Goal: Task Accomplishment & Management: Use online tool/utility

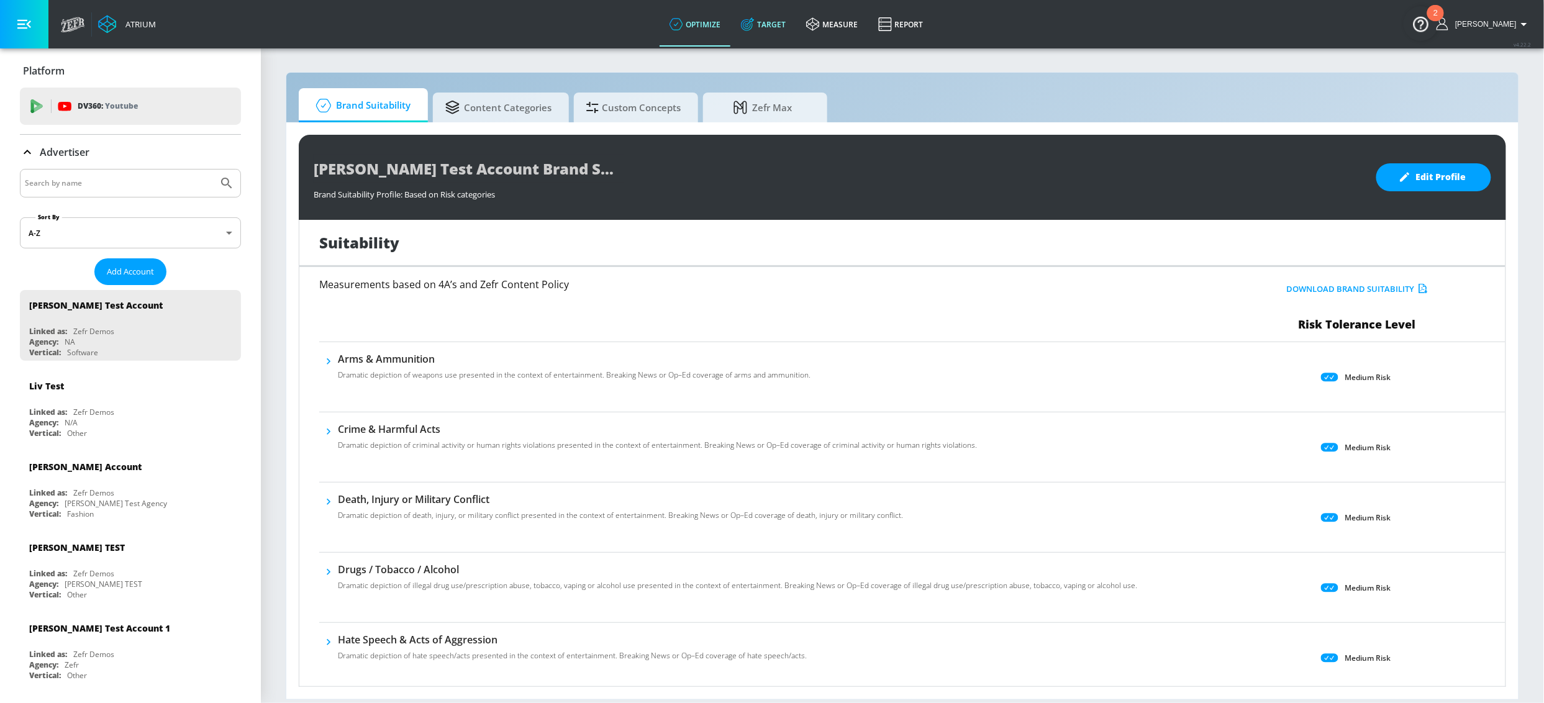
click at [796, 22] on link "Target" at bounding box center [763, 24] width 65 height 45
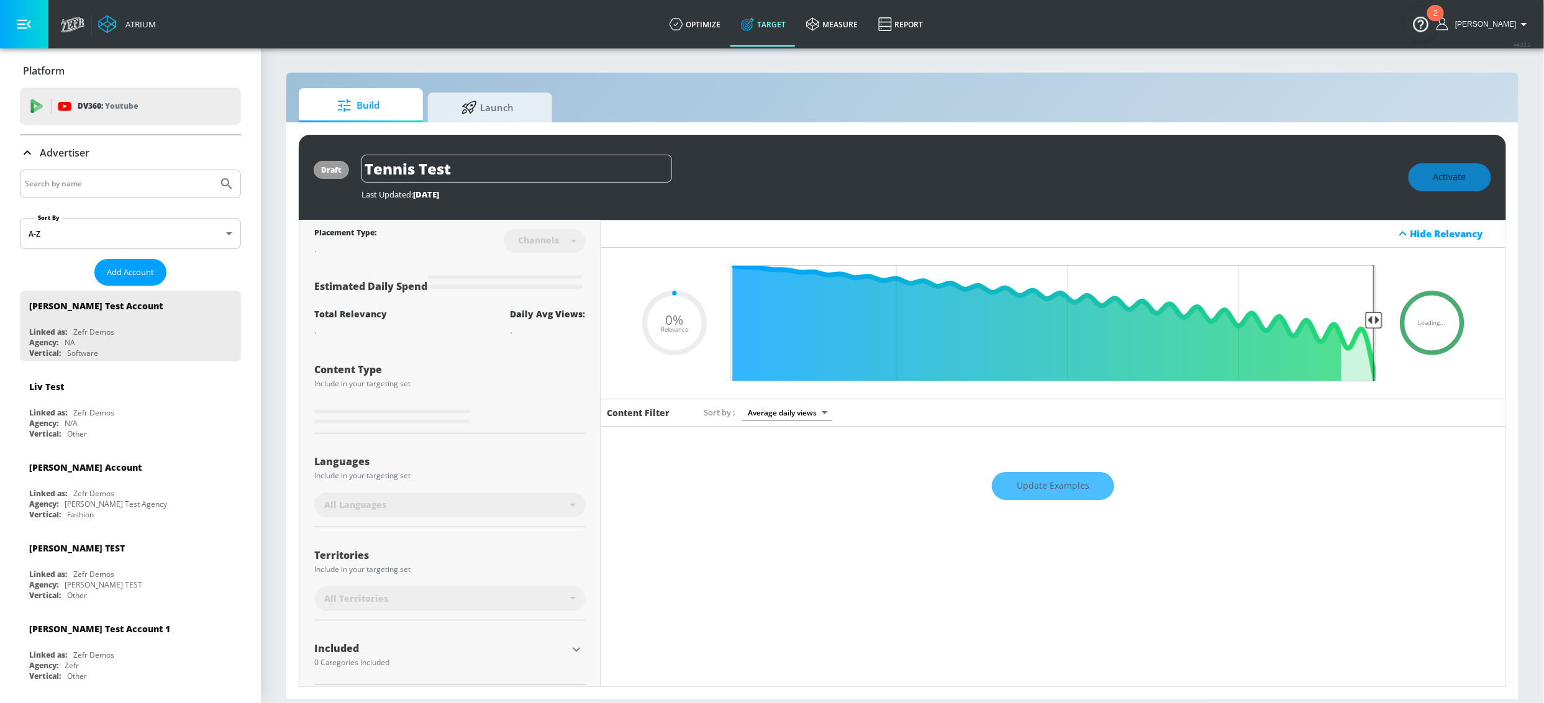
type input "0.05"
click at [125, 176] on input "Search by name" at bounding box center [119, 184] width 188 height 16
type input "[GEOGRAPHIC_DATA]"
click at [213, 170] on button "Submit Search" at bounding box center [226, 183] width 27 height 27
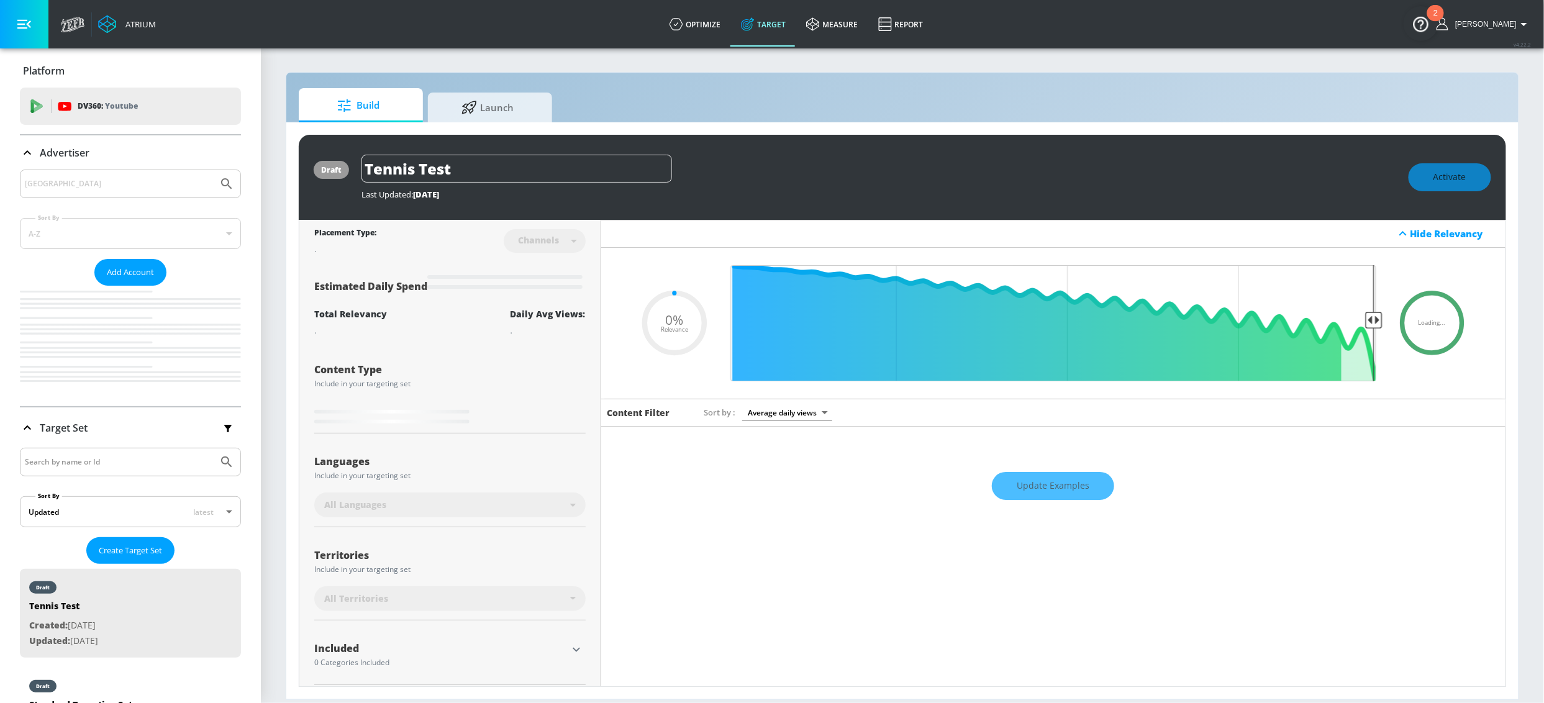
type input "0.05"
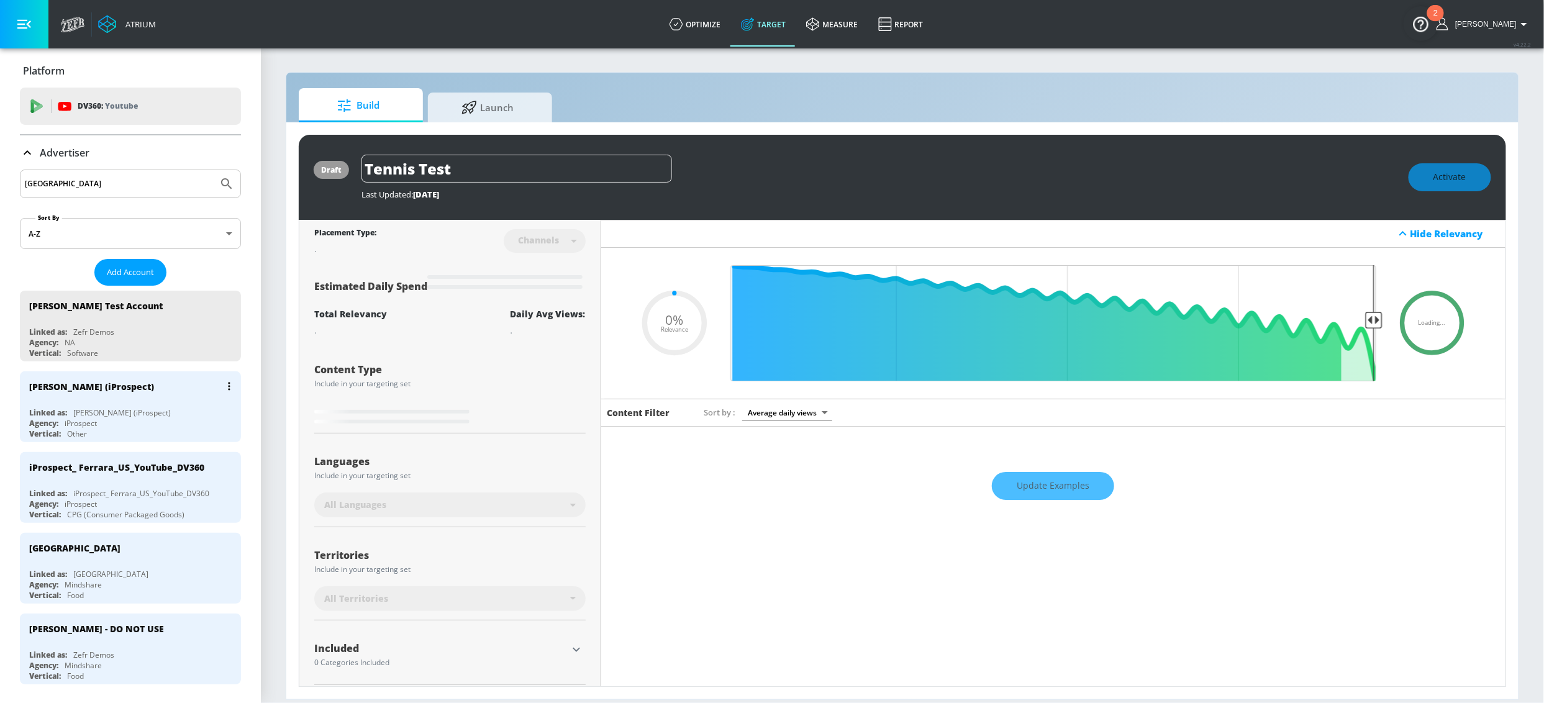
click at [96, 392] on div "[PERSON_NAME] (iProspect)" at bounding box center [91, 387] width 125 height 12
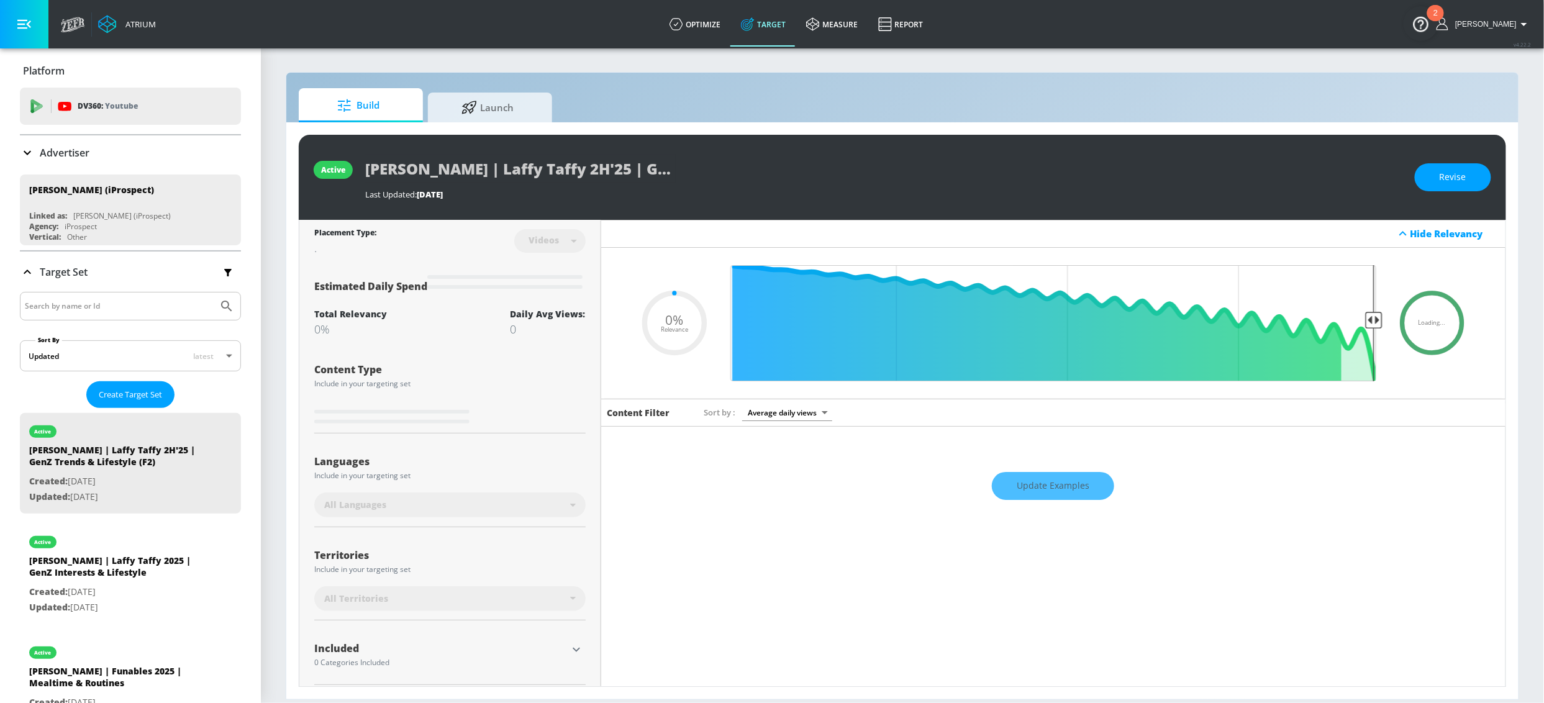
type input "0.05"
click at [52, 304] on input "Search by name or Id" at bounding box center [119, 306] width 188 height 16
type input "laffy taffy"
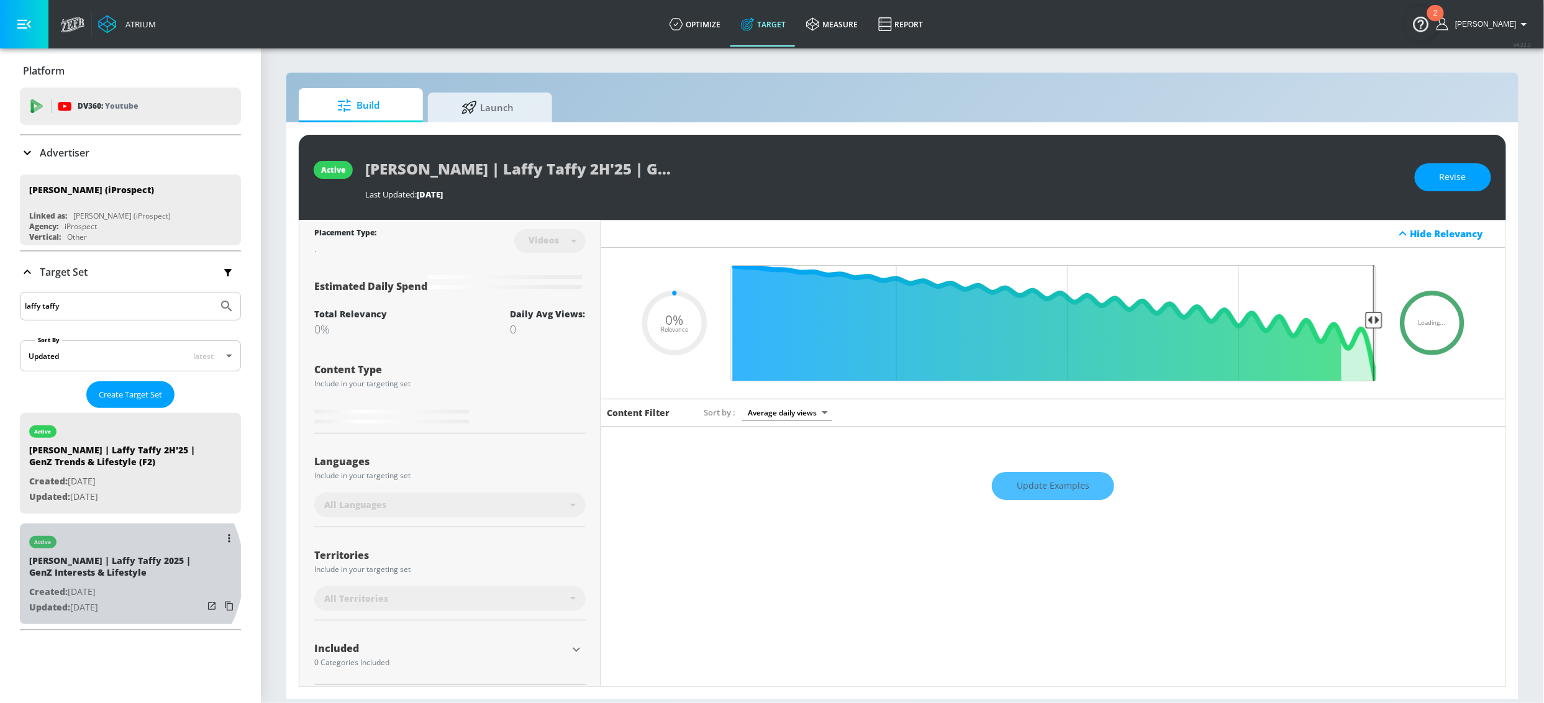
click at [125, 572] on div "[PERSON_NAME] | Laffy Taffy 2025 | GenZ Interests & Lifestyle" at bounding box center [116, 569] width 174 height 30
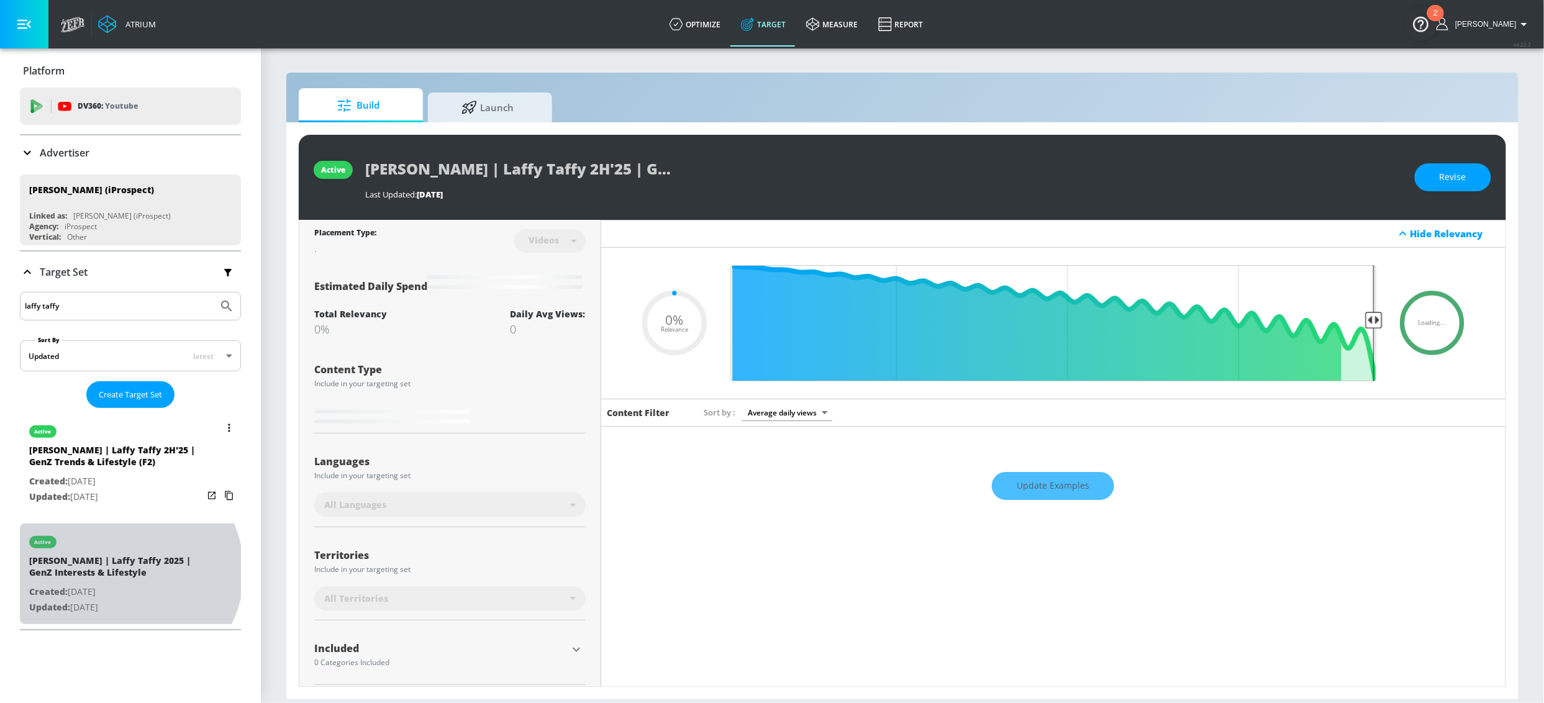
type input "[PERSON_NAME] | Laffy Taffy 2025 | GenZ Interests & Lifestyle"
type input "0.05"
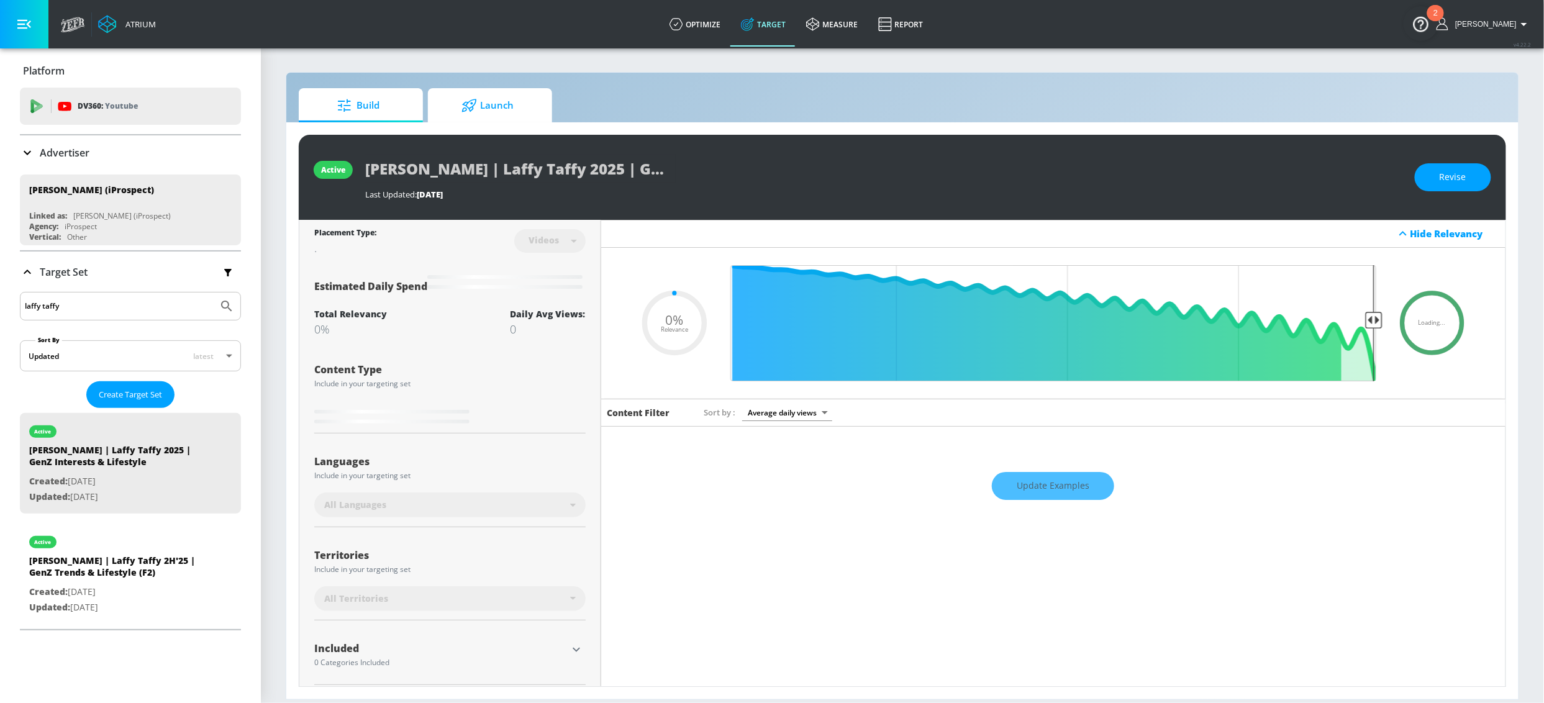
click at [525, 106] on span "Launch" at bounding box center [487, 106] width 94 height 30
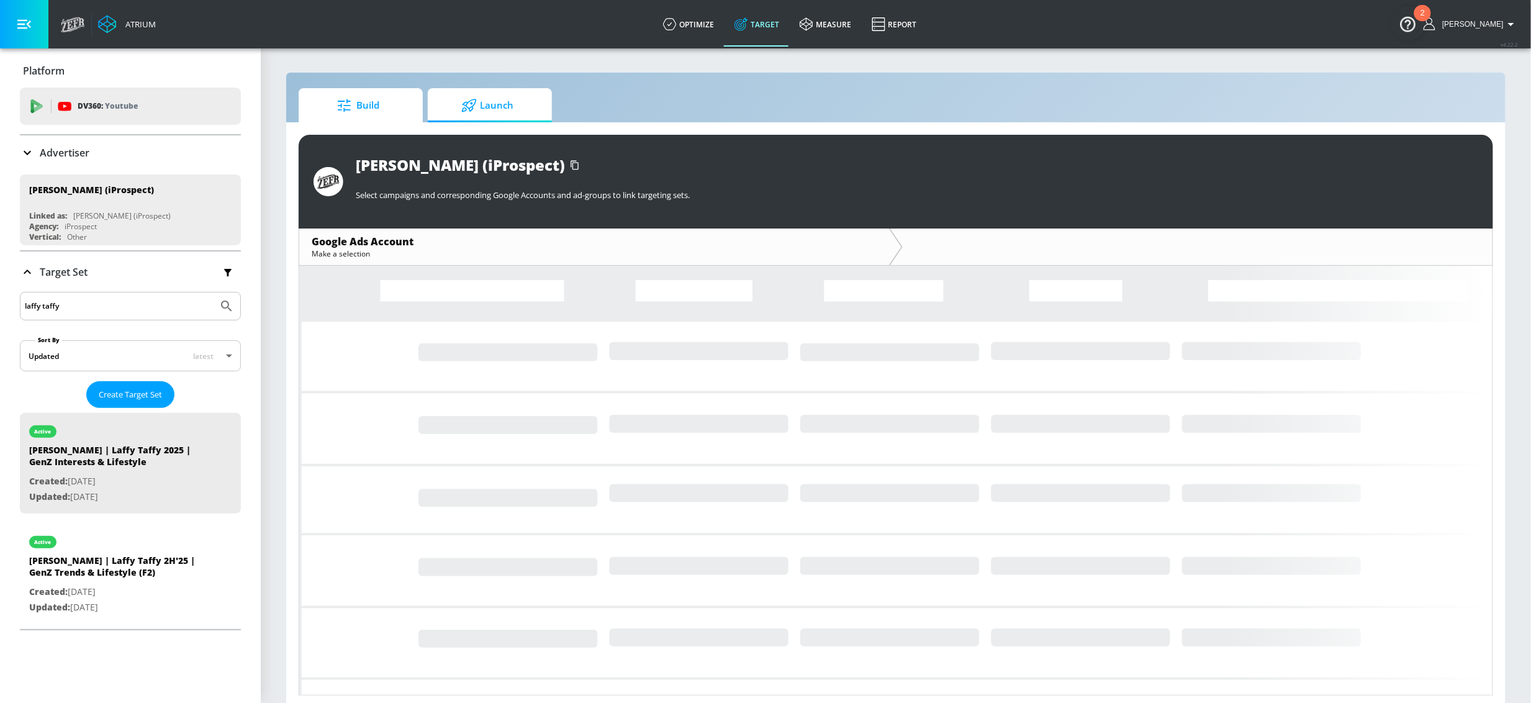
click at [382, 100] on span "Build" at bounding box center [358, 106] width 94 height 30
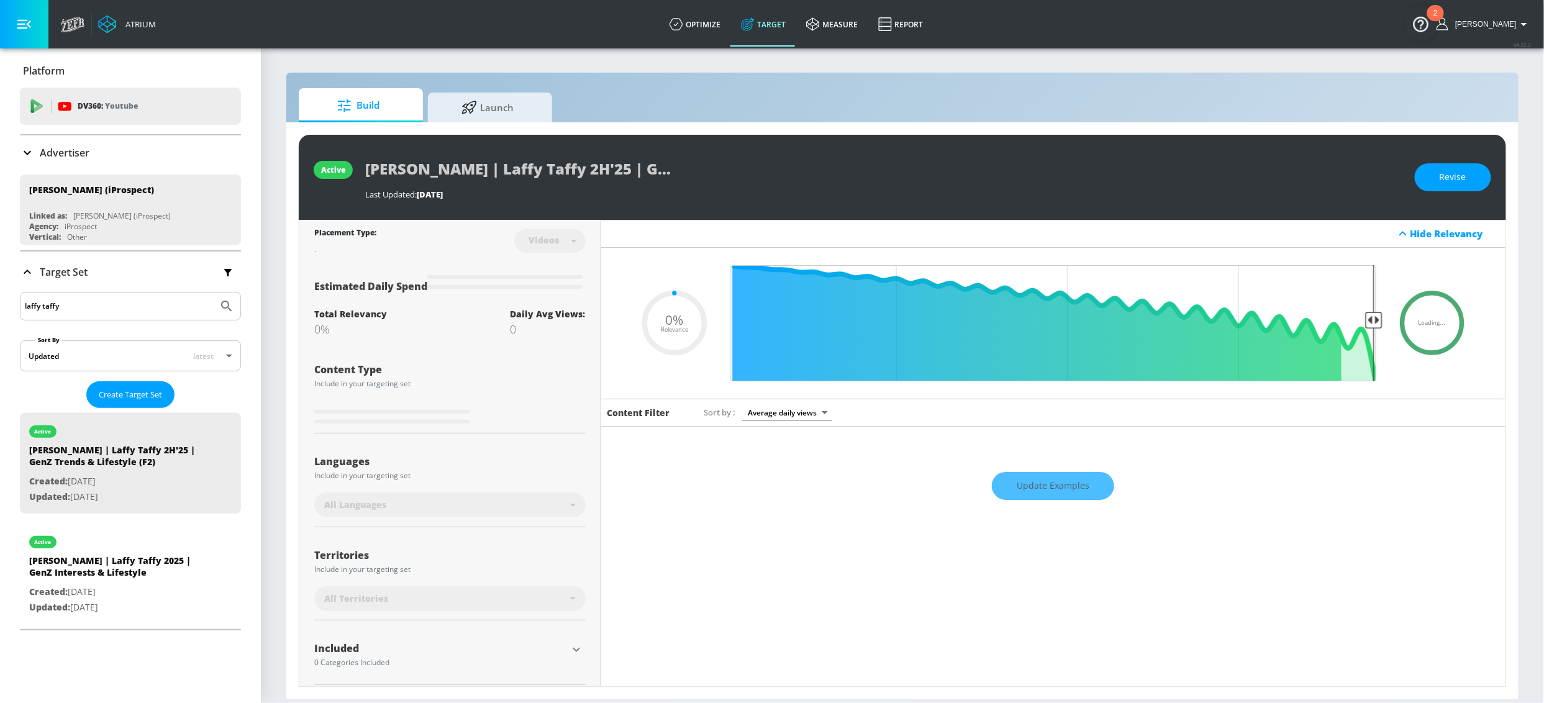
type input "0.05"
click at [723, 18] on link "optimize" at bounding box center [694, 24] width 71 height 45
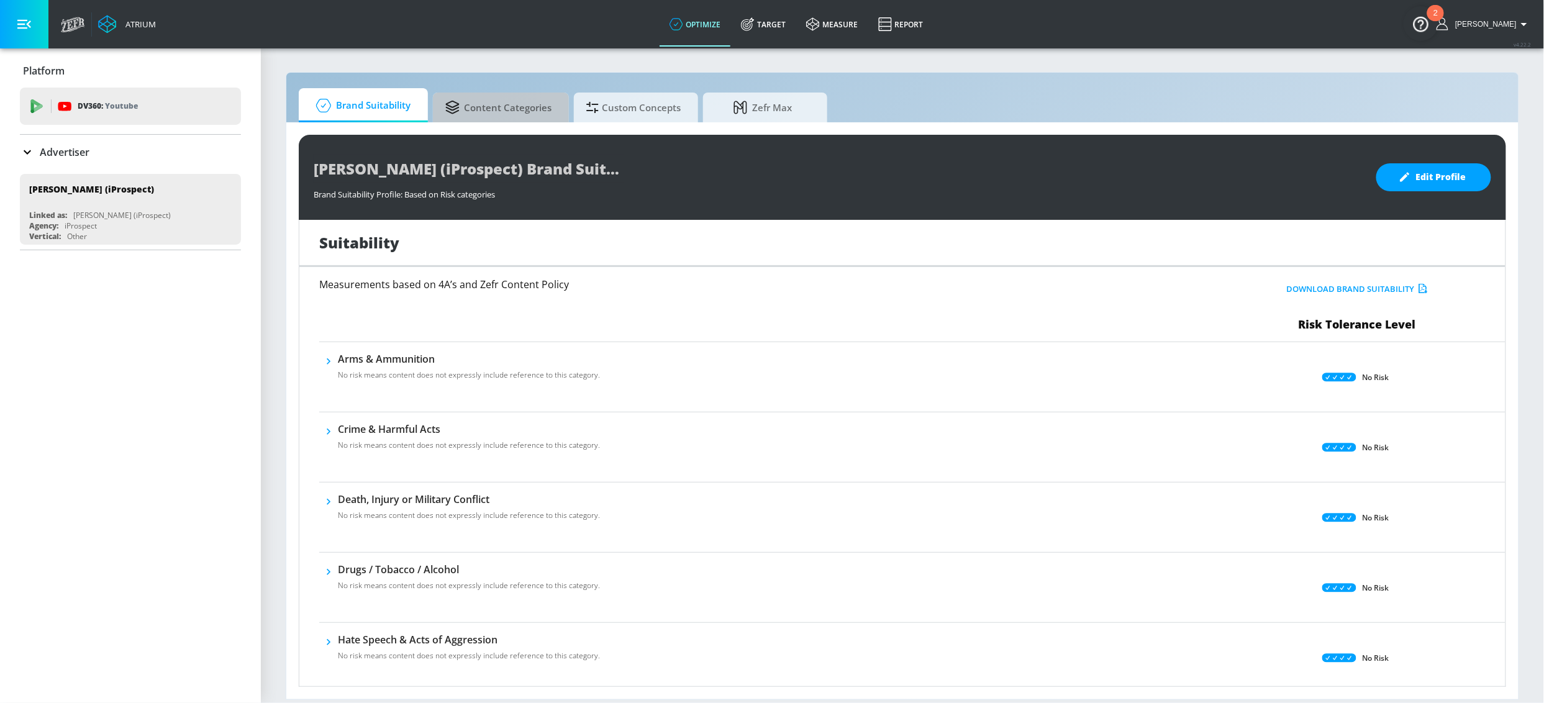
drag, startPoint x: 523, startPoint y: 114, endPoint x: 546, endPoint y: 127, distance: 26.4
click at [524, 114] on span "Content Categories" at bounding box center [498, 108] width 106 height 30
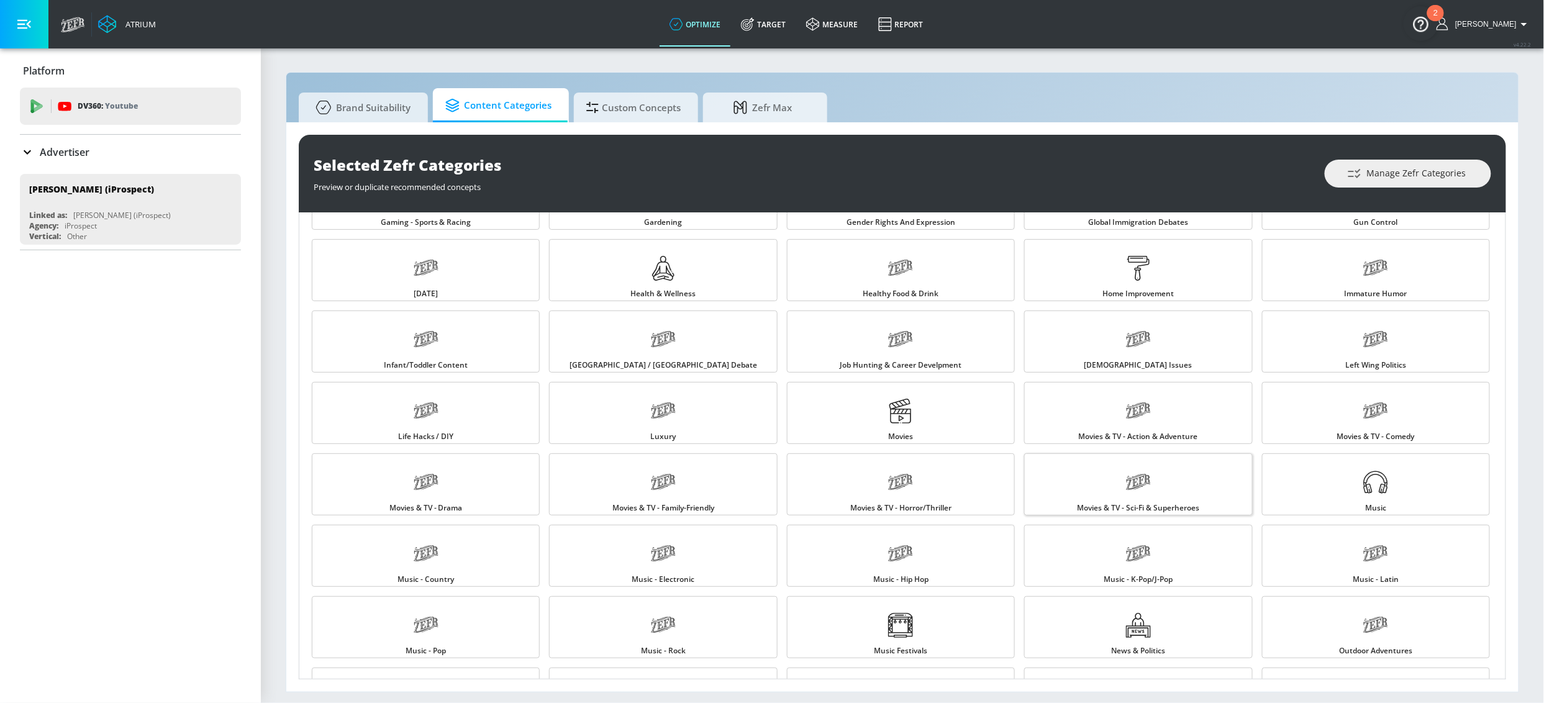
scroll to position [625, 0]
click at [1302, 281] on link "Immature Humor" at bounding box center [1376, 274] width 228 height 62
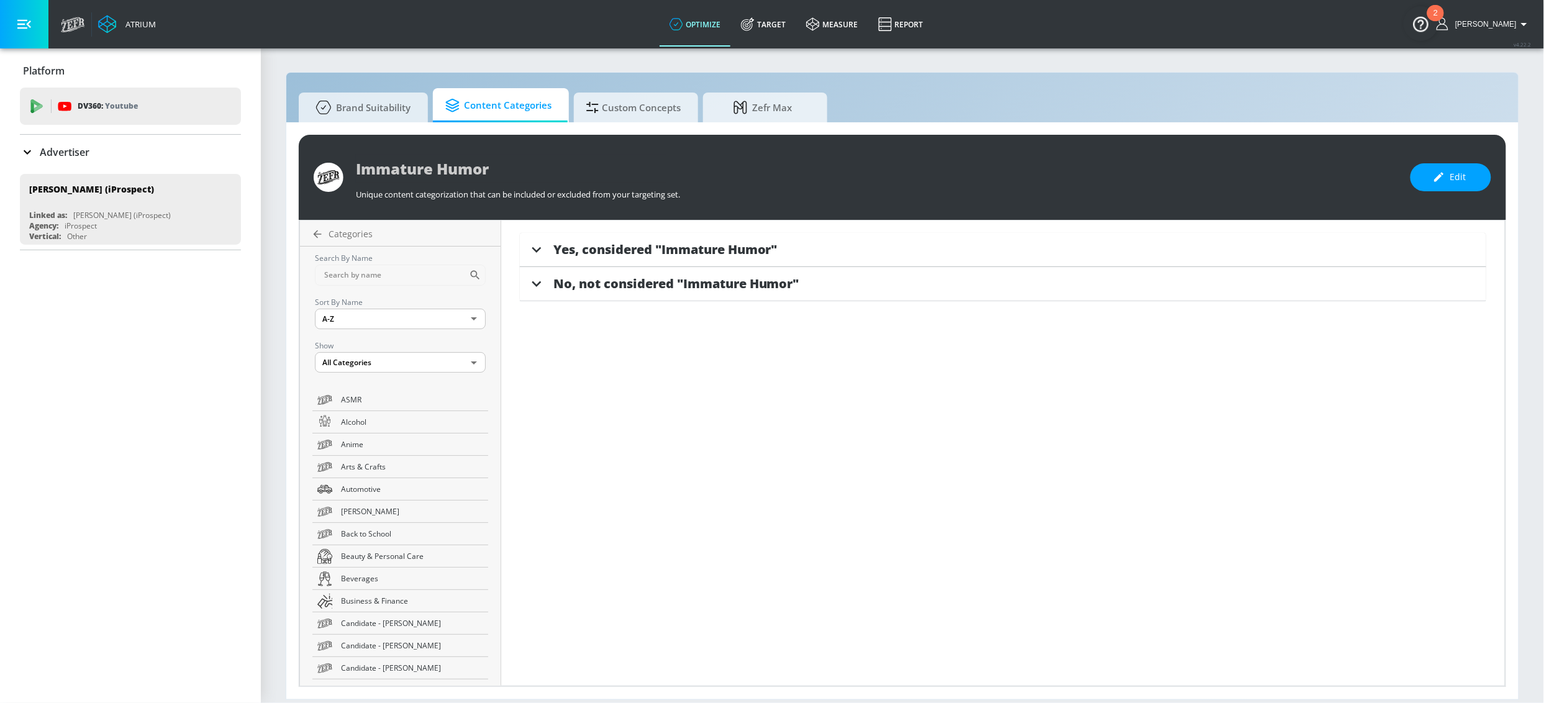
click at [554, 257] on span "Yes, considered "Immature Humor"" at bounding box center [665, 249] width 224 height 17
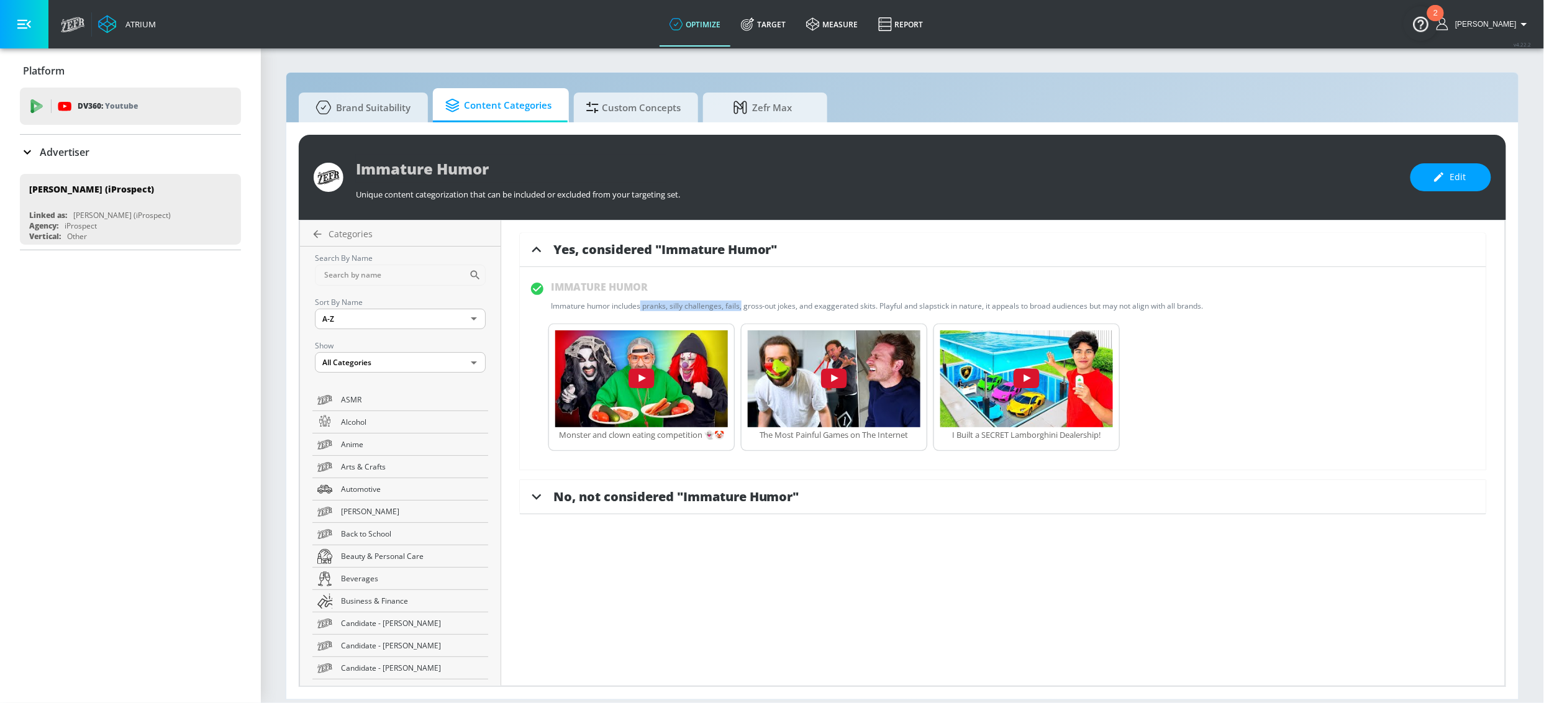
drag, startPoint x: 626, startPoint y: 305, endPoint x: 726, endPoint y: 307, distance: 100.0
click at [726, 307] on div "Immature humor includes pranks, silly challenges, fails, gross-out jokes, and e…" at bounding box center [877, 306] width 653 height 11
copy div "pranks, silly challenges, fails,"
